Goal: Task Accomplishment & Management: Manage account settings

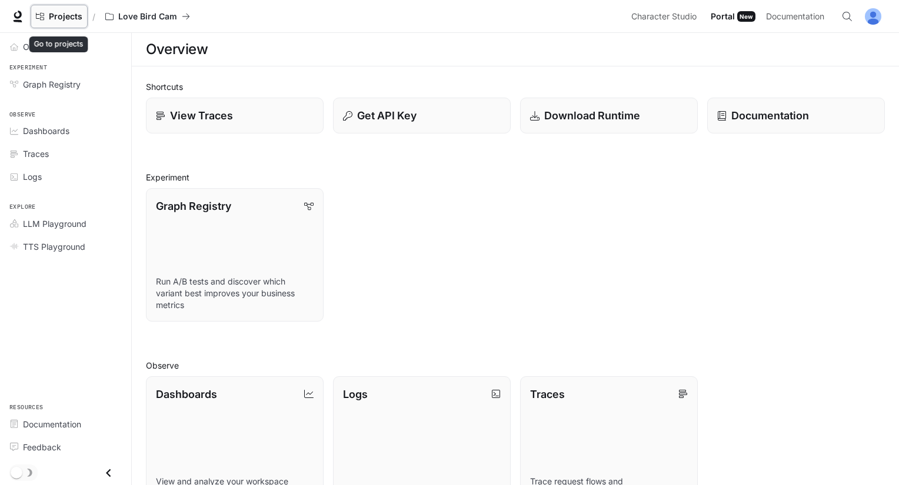
click at [67, 16] on span "Projects" at bounding box center [66, 17] width 34 height 10
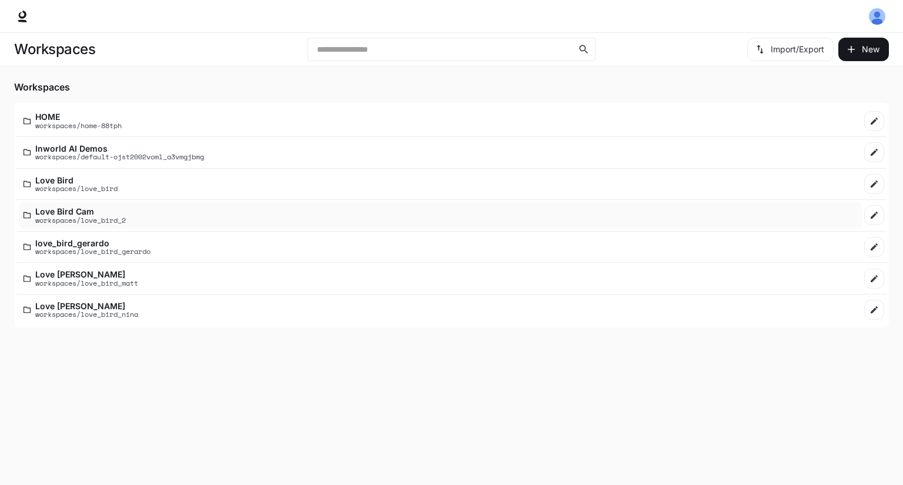
click at [96, 218] on p "workspaces/love_bird_2" at bounding box center [80, 220] width 91 height 8
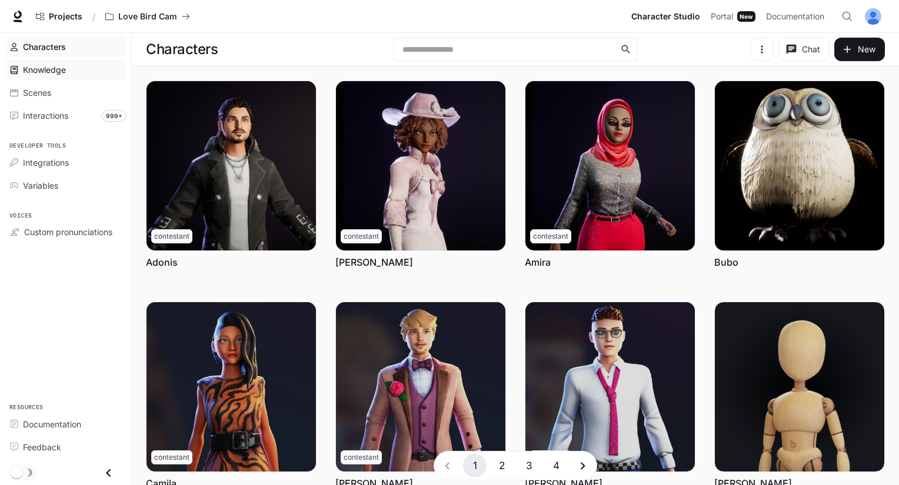
click at [60, 71] on span "Knowledge" at bounding box center [44, 70] width 43 height 12
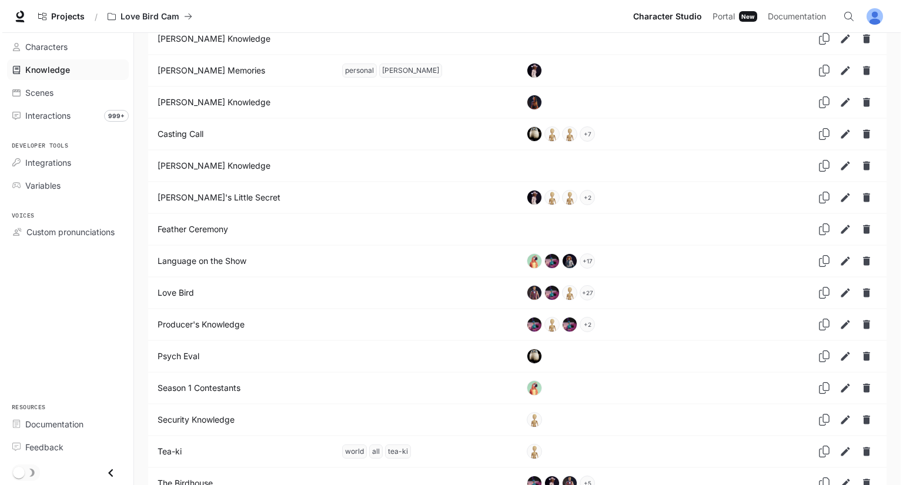
scroll to position [59, 0]
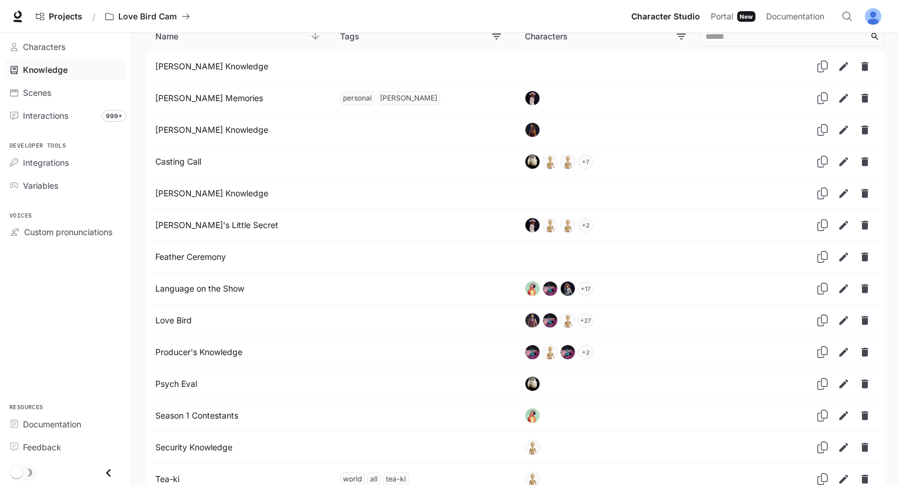
click at [203, 102] on p "[PERSON_NAME] Memories" at bounding box center [233, 98] width 156 height 12
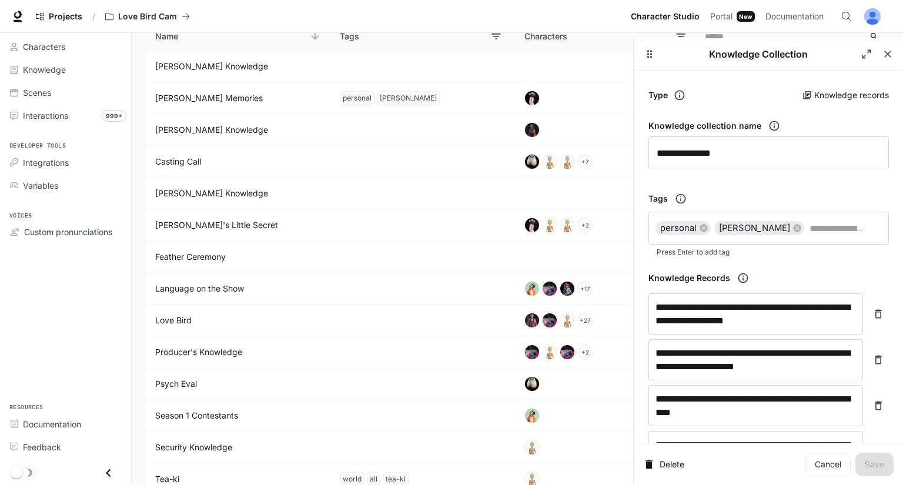
drag, startPoint x: 692, startPoint y: 189, endPoint x: 665, endPoint y: 174, distance: 31.6
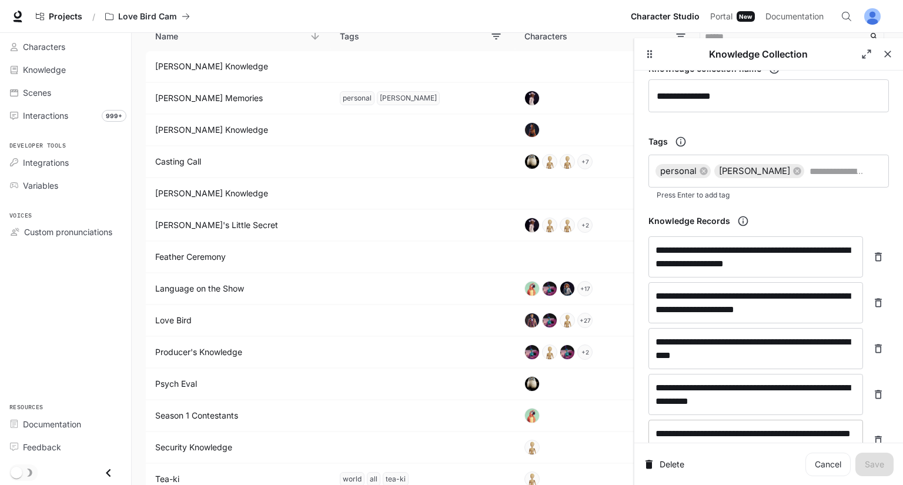
scroll to position [235, 0]
